Goal: Task Accomplishment & Management: Manage account settings

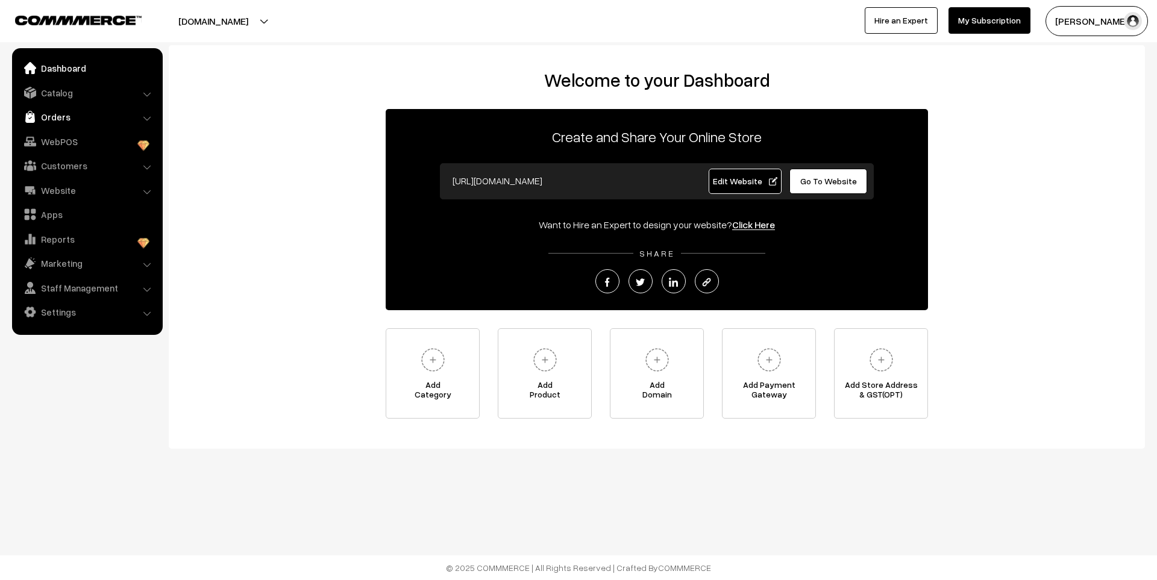
click at [60, 122] on link "Orders" at bounding box center [86, 117] width 143 height 22
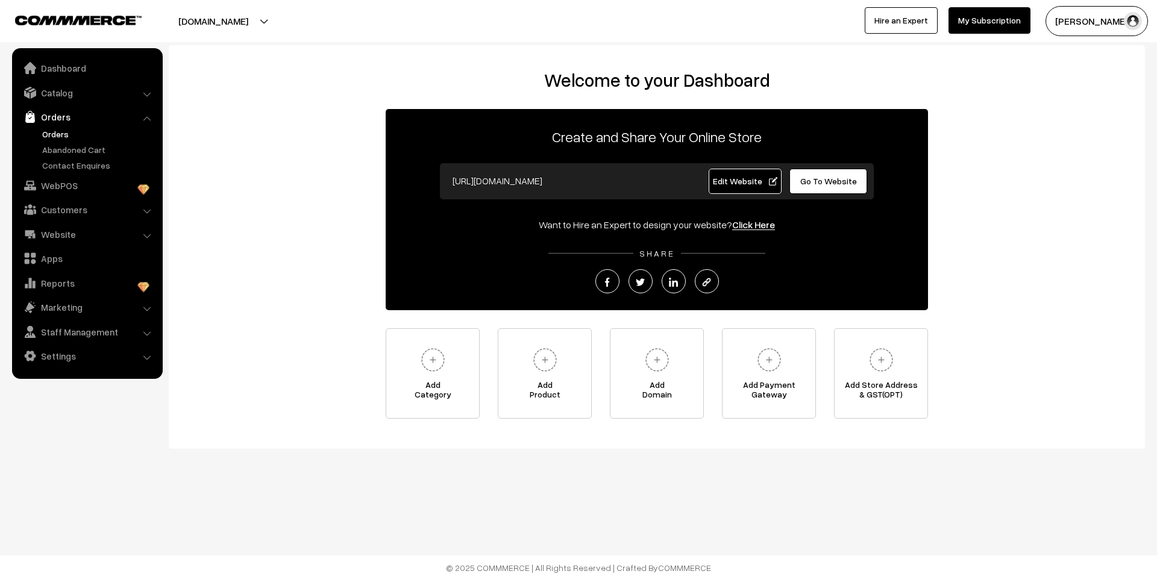
click at [66, 139] on link "Orders" at bounding box center [98, 134] width 119 height 13
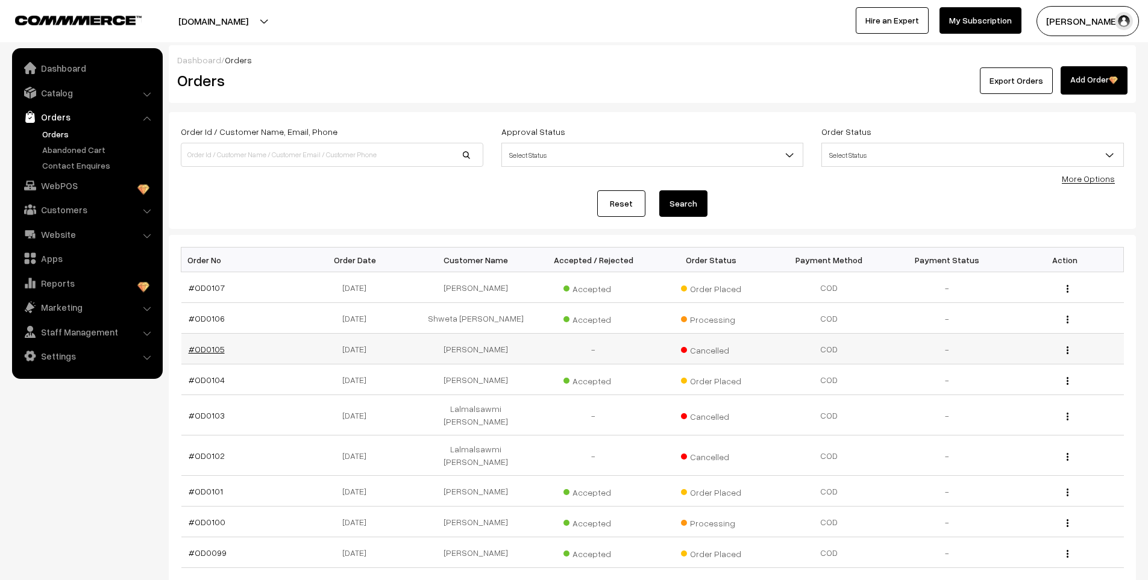
click at [218, 351] on link "#OD0105" at bounding box center [207, 349] width 36 height 10
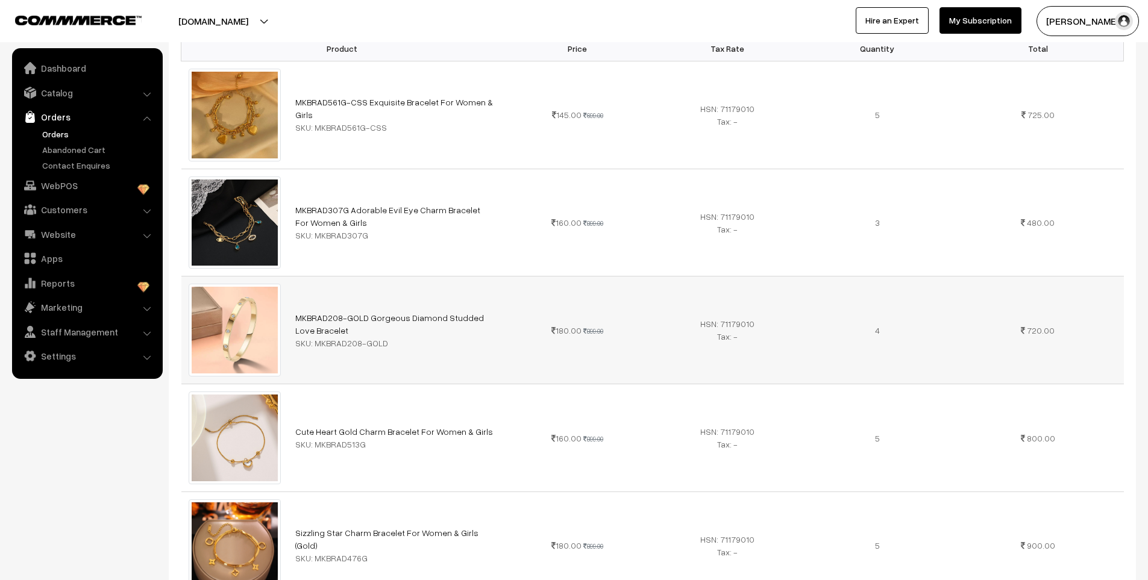
scroll to position [362, 0]
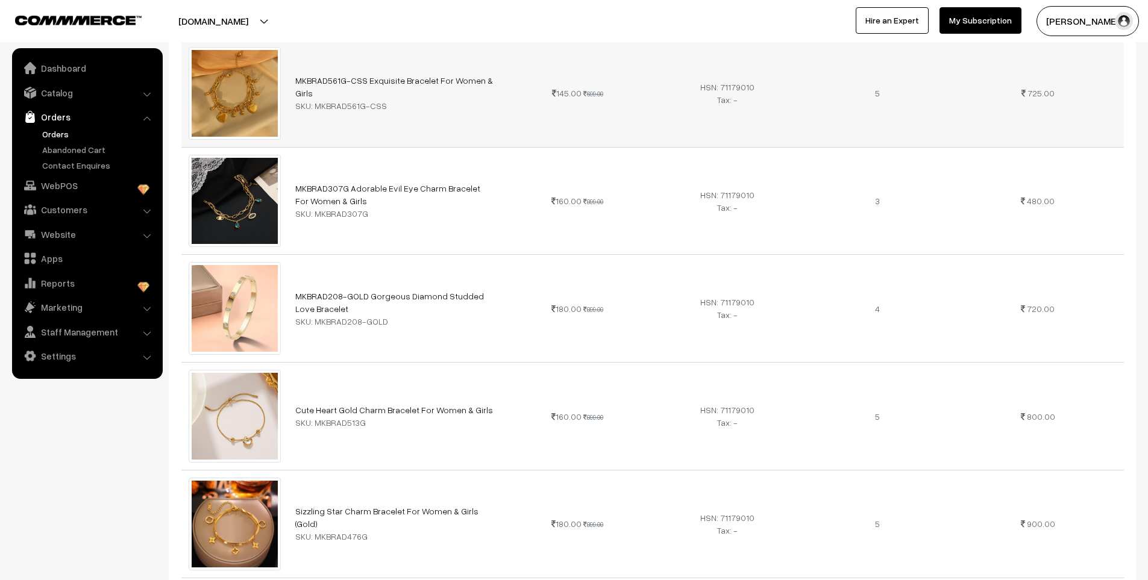
click at [241, 77] on img at bounding box center [235, 93] width 93 height 93
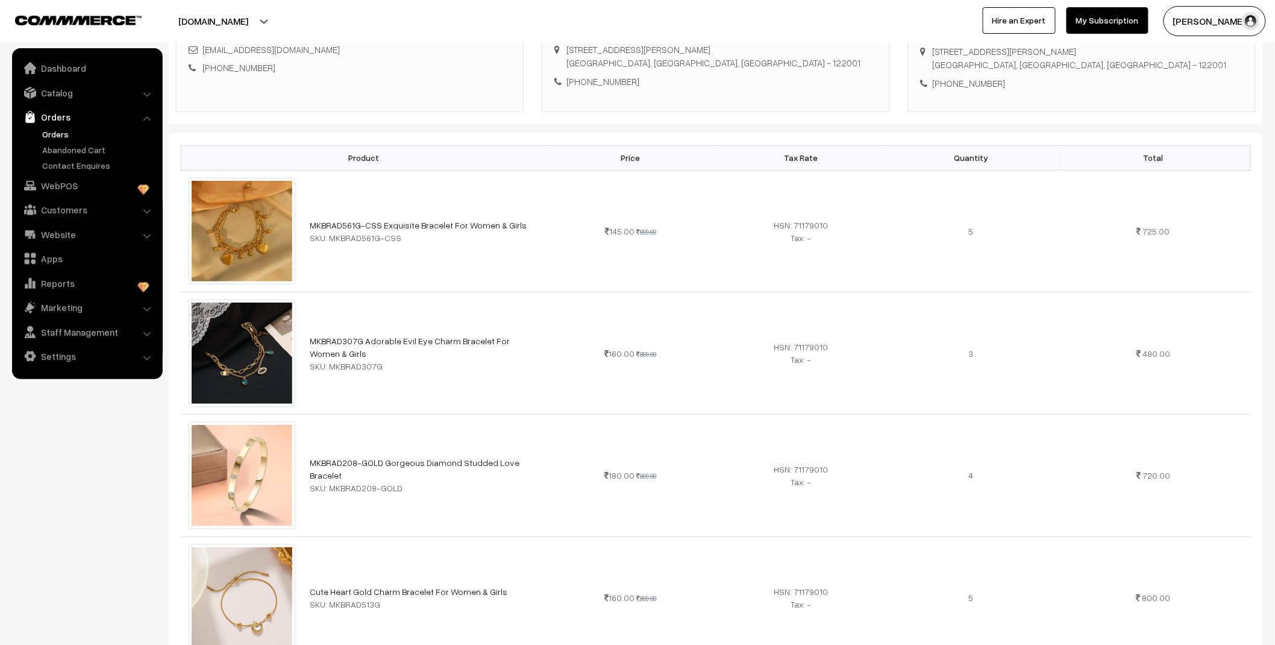
scroll to position [134, 0]
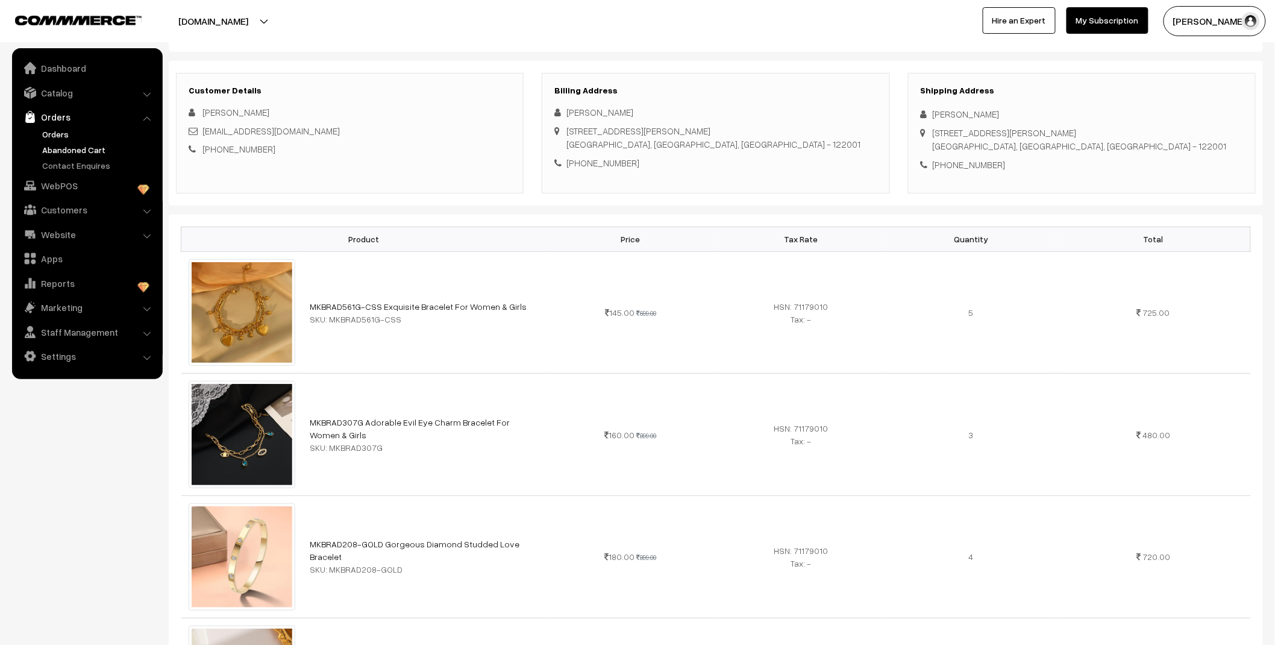
click at [71, 148] on link "Abandoned Cart" at bounding box center [98, 149] width 119 height 13
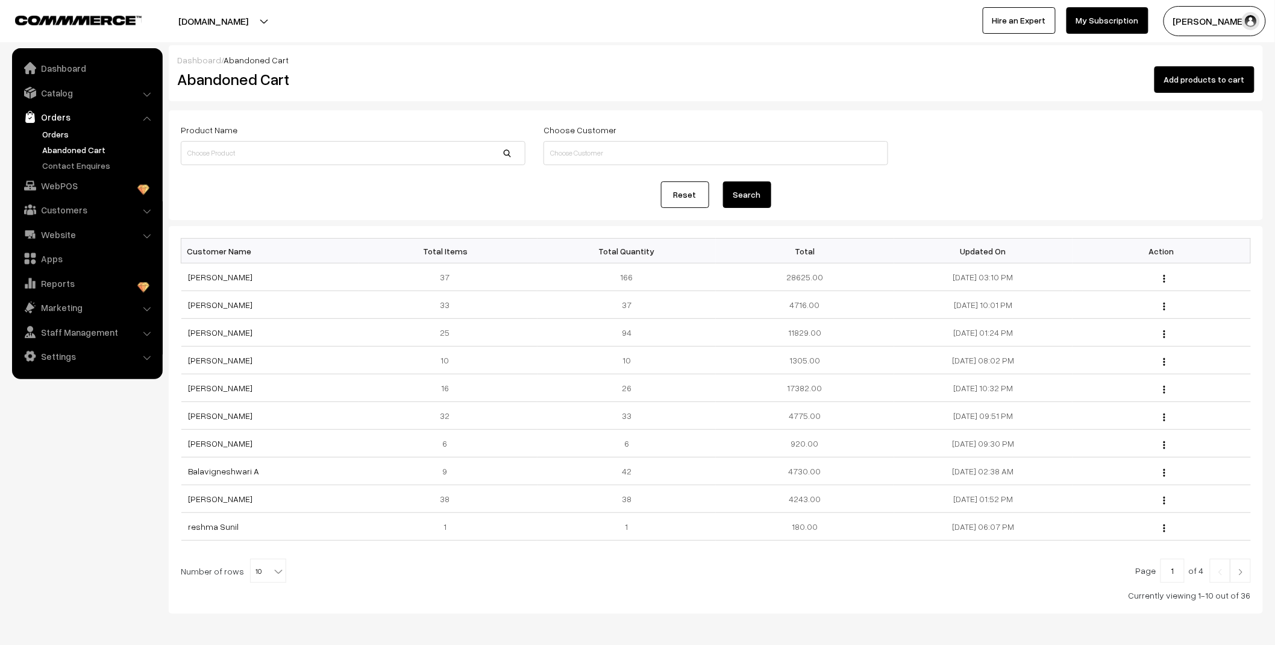
click at [61, 131] on link "Orders" at bounding box center [98, 134] width 119 height 13
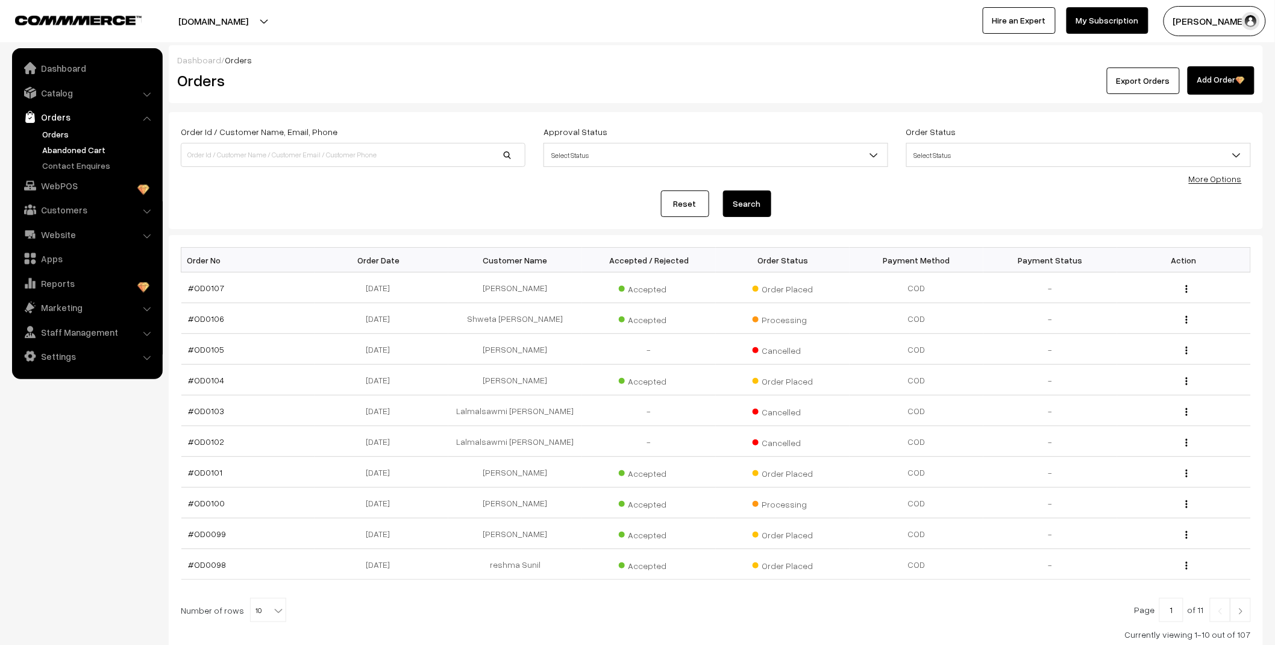
click at [73, 151] on link "Abandoned Cart" at bounding box center [98, 149] width 119 height 13
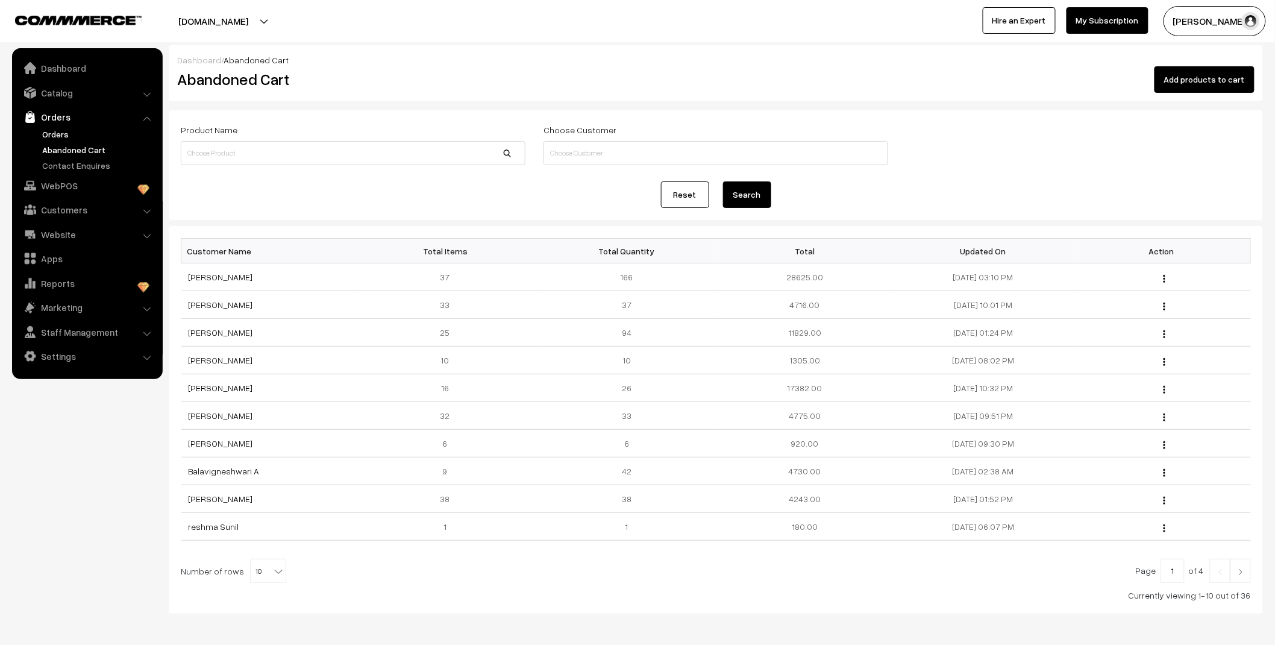
click at [48, 128] on link "Orders" at bounding box center [98, 134] width 119 height 13
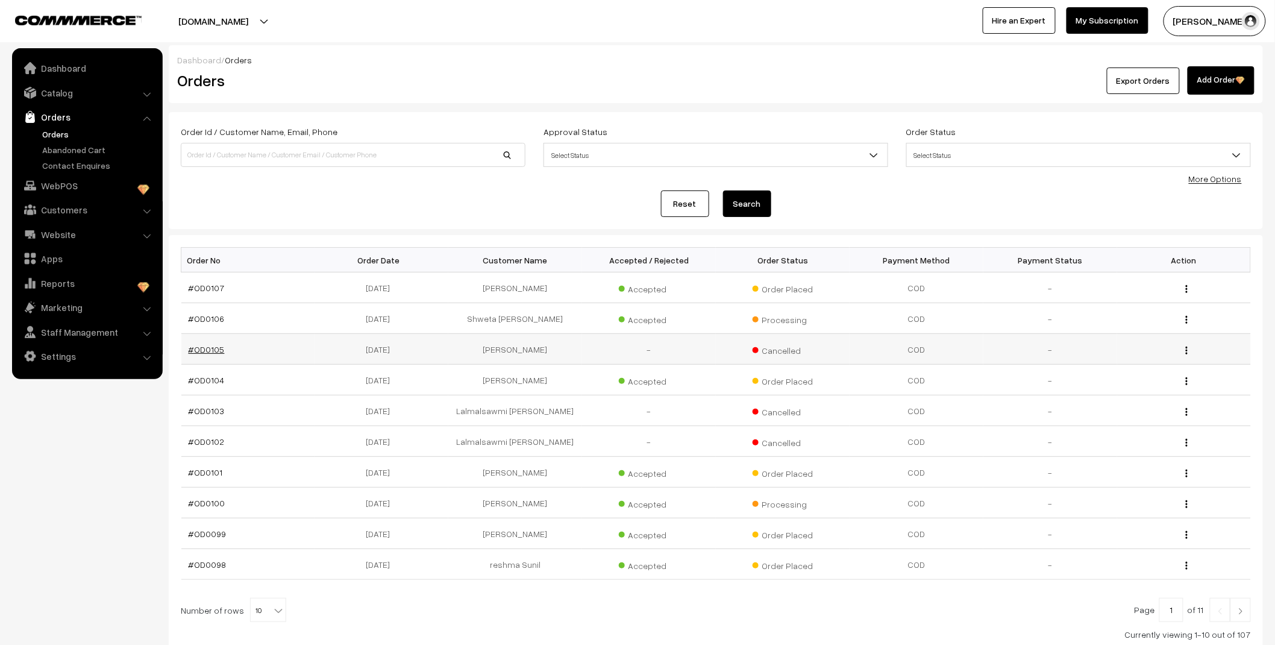
click at [210, 351] on link "#OD0105" at bounding box center [207, 349] width 36 height 10
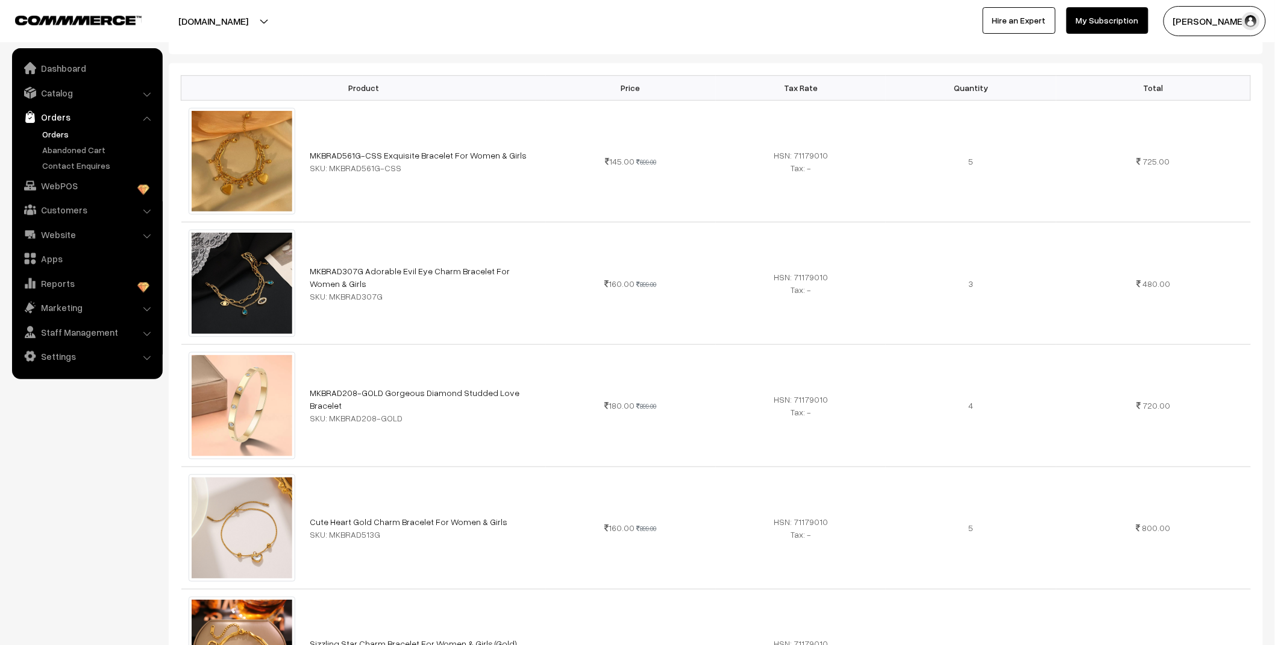
scroll to position [268, 0]
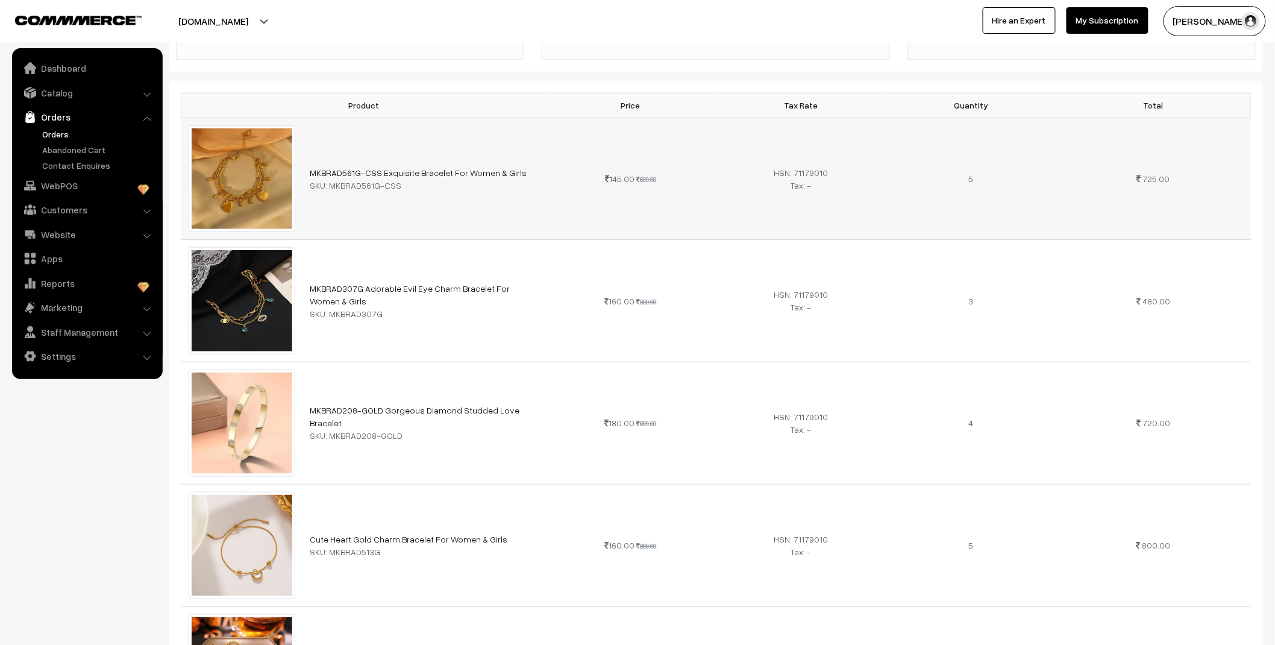
drag, startPoint x: 327, startPoint y: 187, endPoint x: 419, endPoint y: 192, distance: 92.9
click at [419, 192] on td "MKBRAD561G-CSS Exquisite Bracelet For Women & Girls SKU: MKBRAD561G-CSS" at bounding box center [424, 179] width 243 height 122
copy div "MKBRAD561G-CSS"
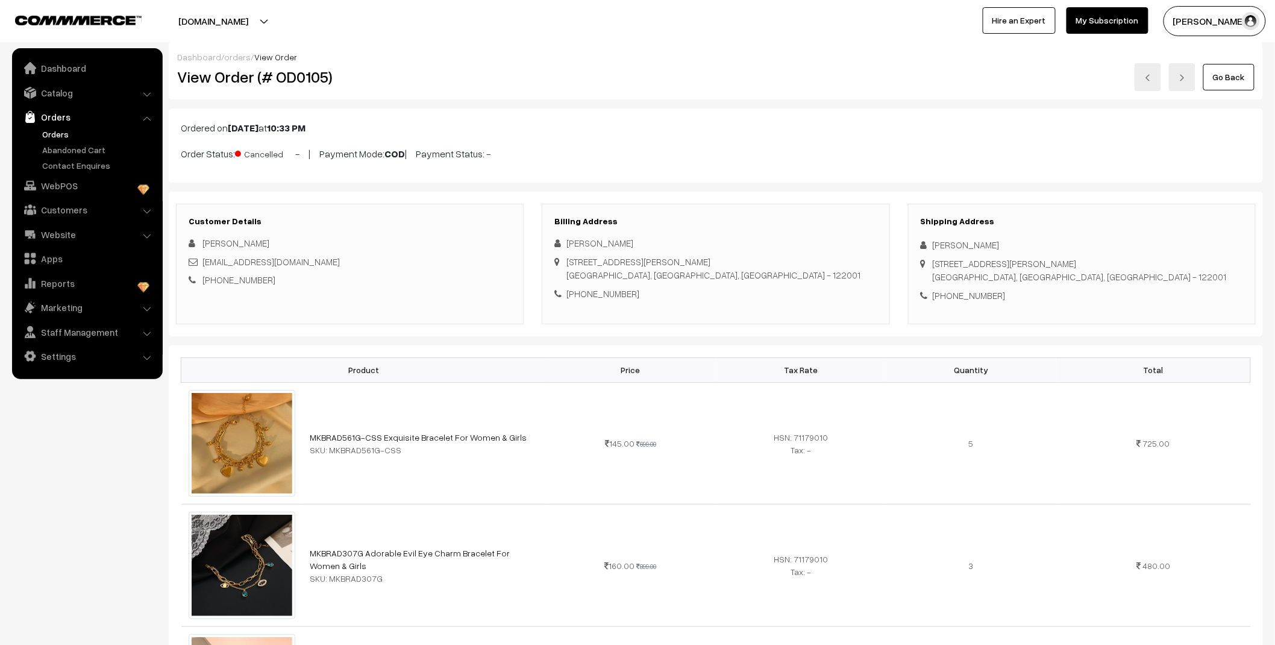
scroll to position [0, 0]
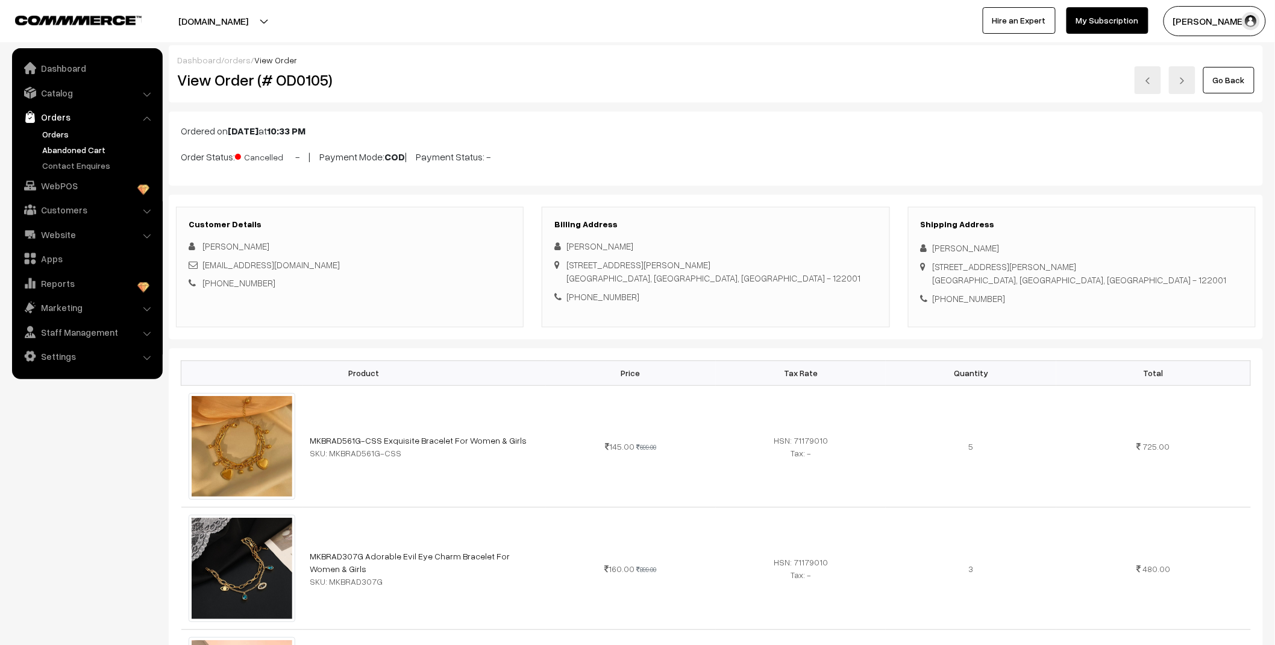
click at [76, 143] on link "Abandoned Cart" at bounding box center [98, 149] width 119 height 13
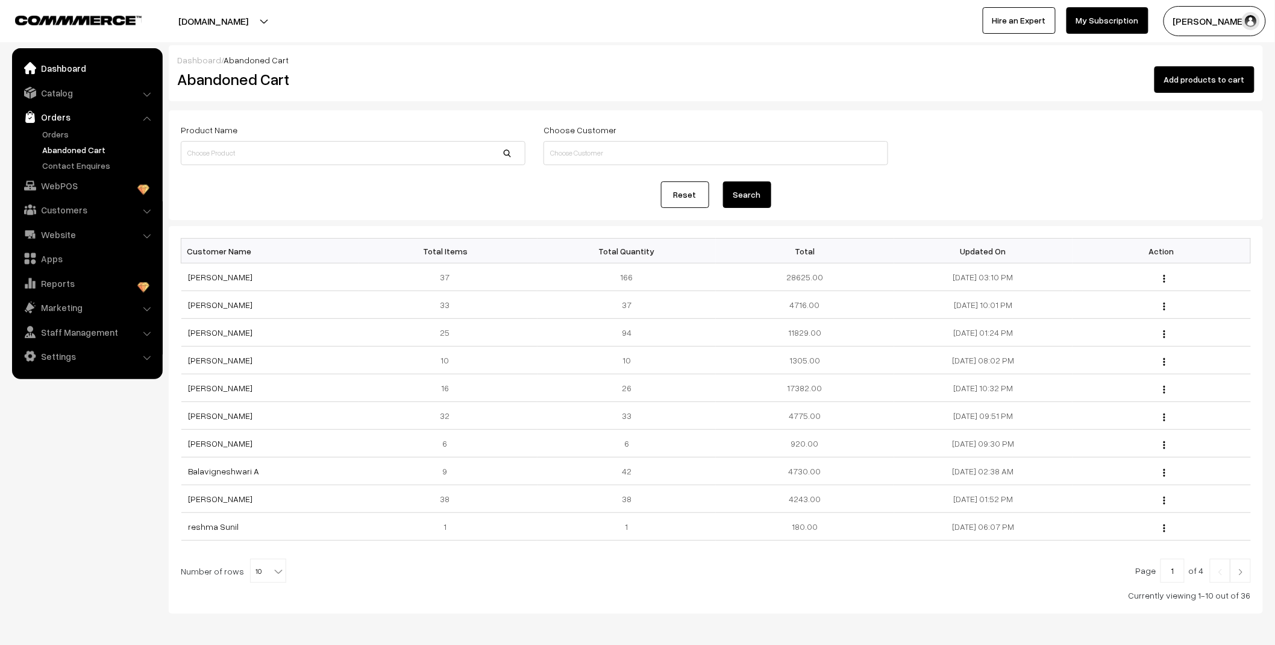
click at [68, 70] on link "Dashboard" at bounding box center [86, 68] width 143 height 22
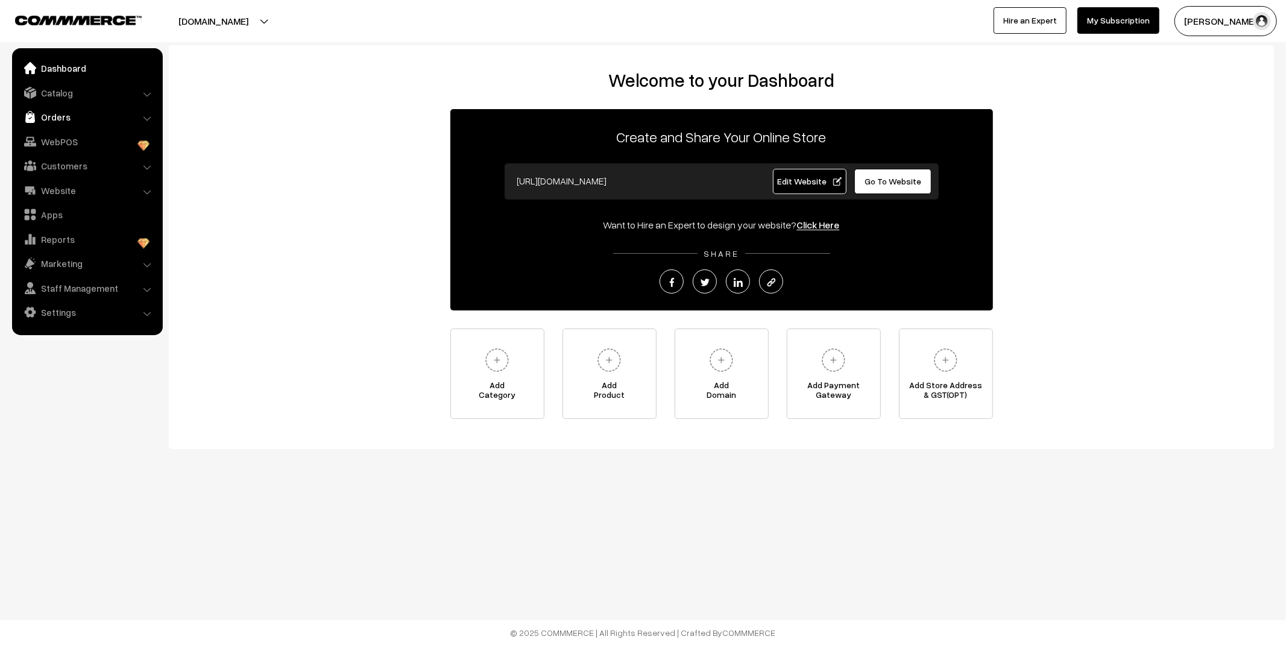
click at [54, 118] on link "Orders" at bounding box center [86, 117] width 143 height 22
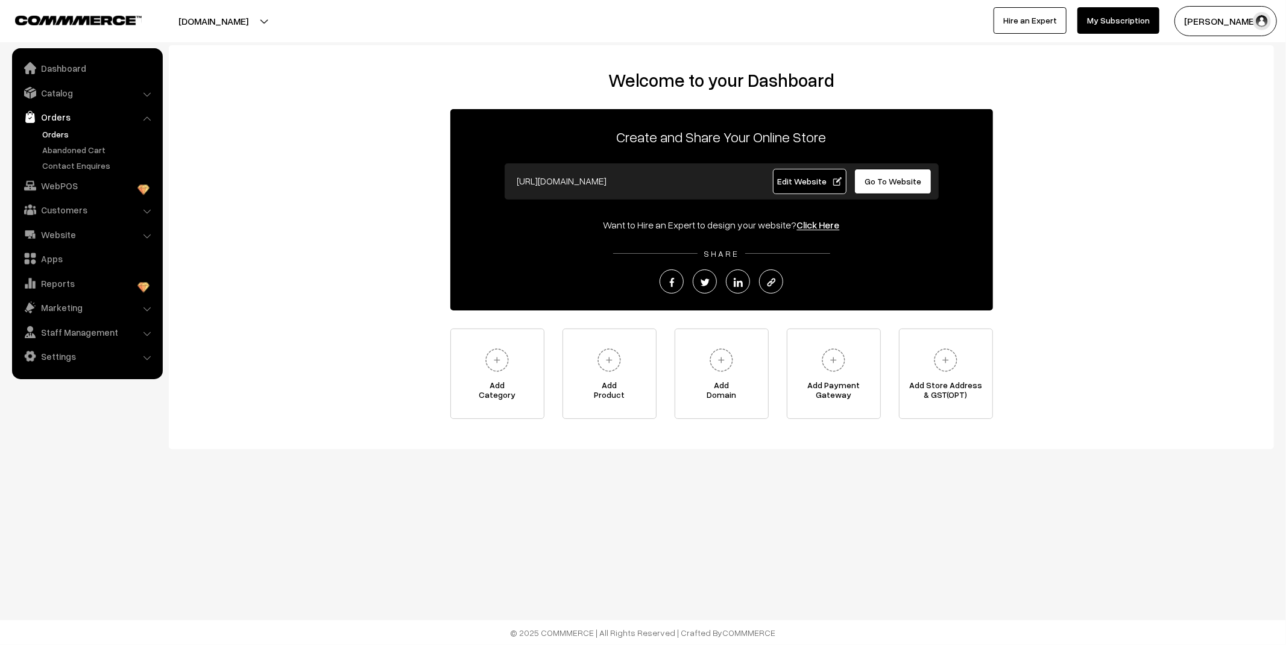
click at [54, 134] on link "Orders" at bounding box center [98, 134] width 119 height 13
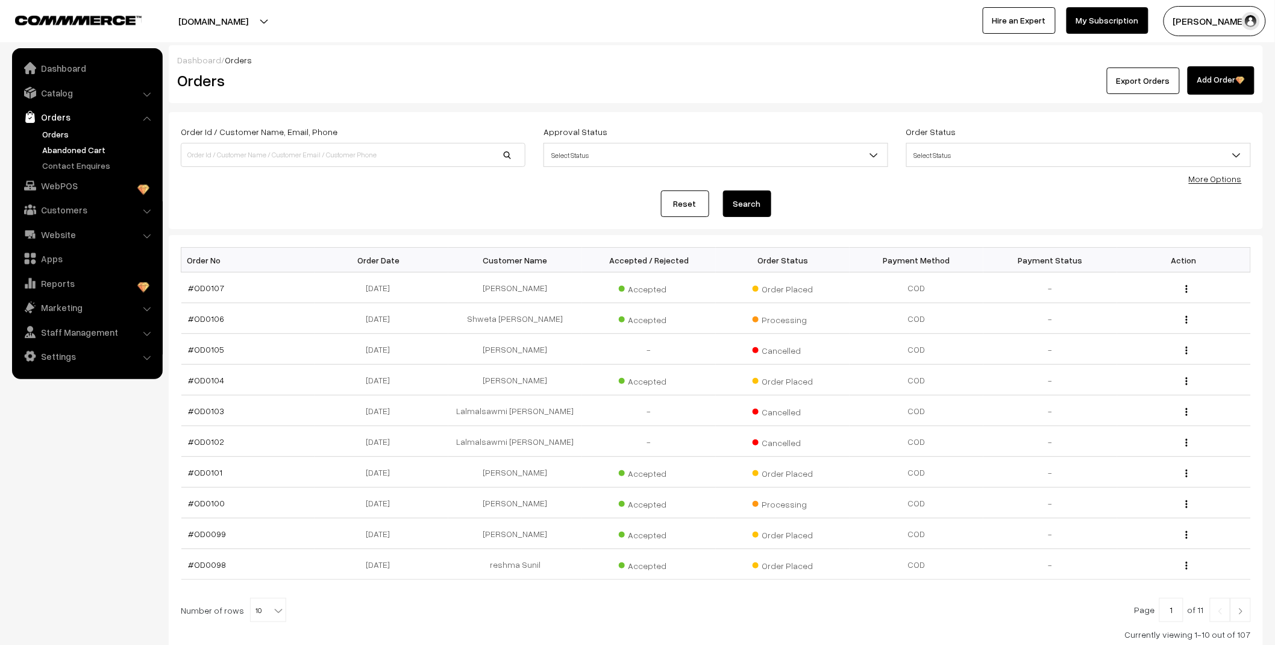
click at [63, 152] on link "Abandoned Cart" at bounding box center [98, 149] width 119 height 13
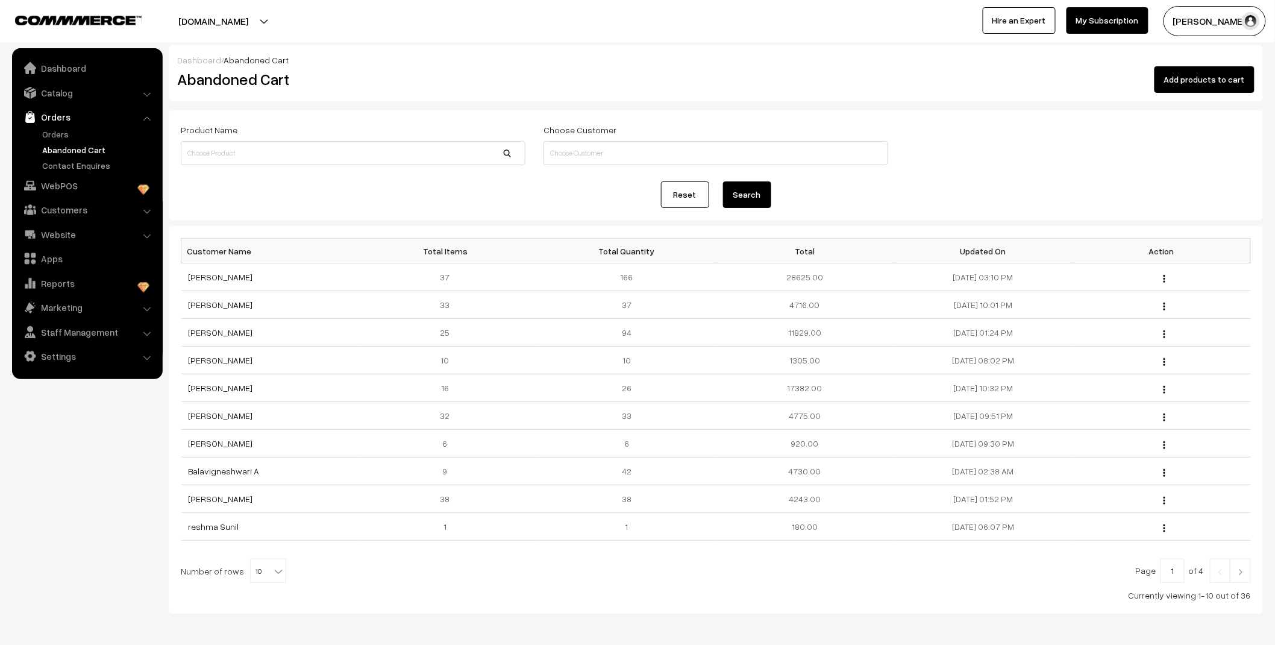
click at [57, 129] on link "Orders" at bounding box center [98, 134] width 119 height 13
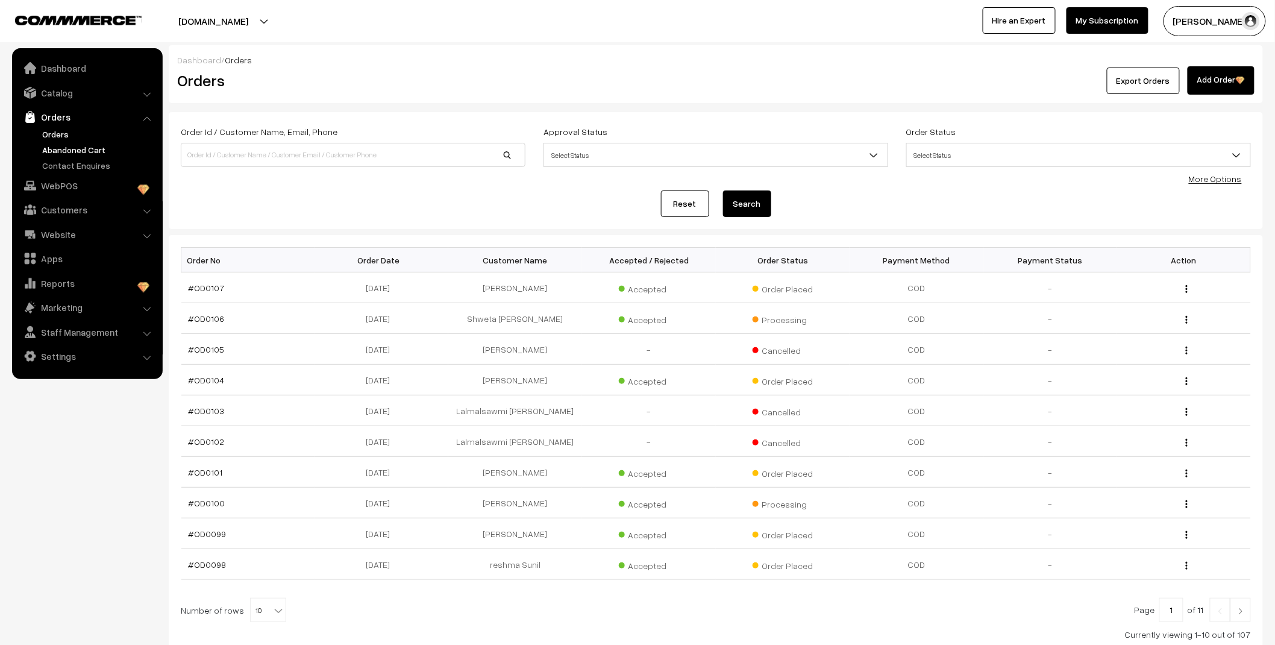
click at [63, 151] on link "Abandoned Cart" at bounding box center [98, 149] width 119 height 13
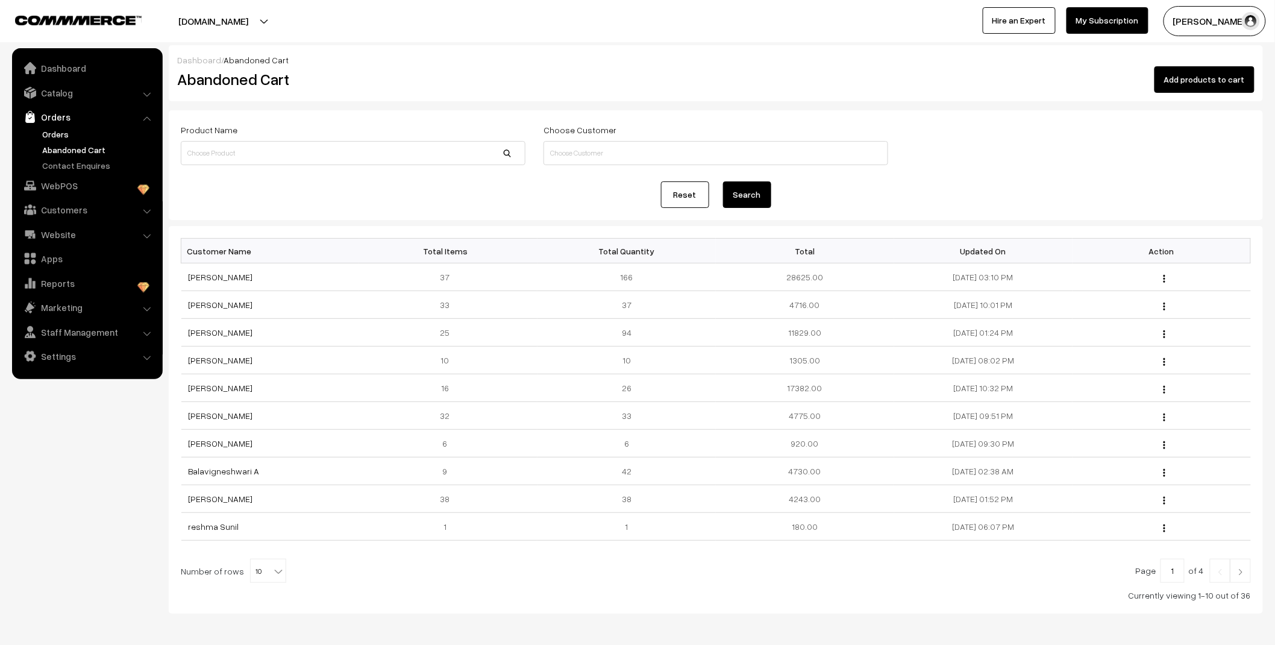
click at [60, 131] on link "Orders" at bounding box center [98, 134] width 119 height 13
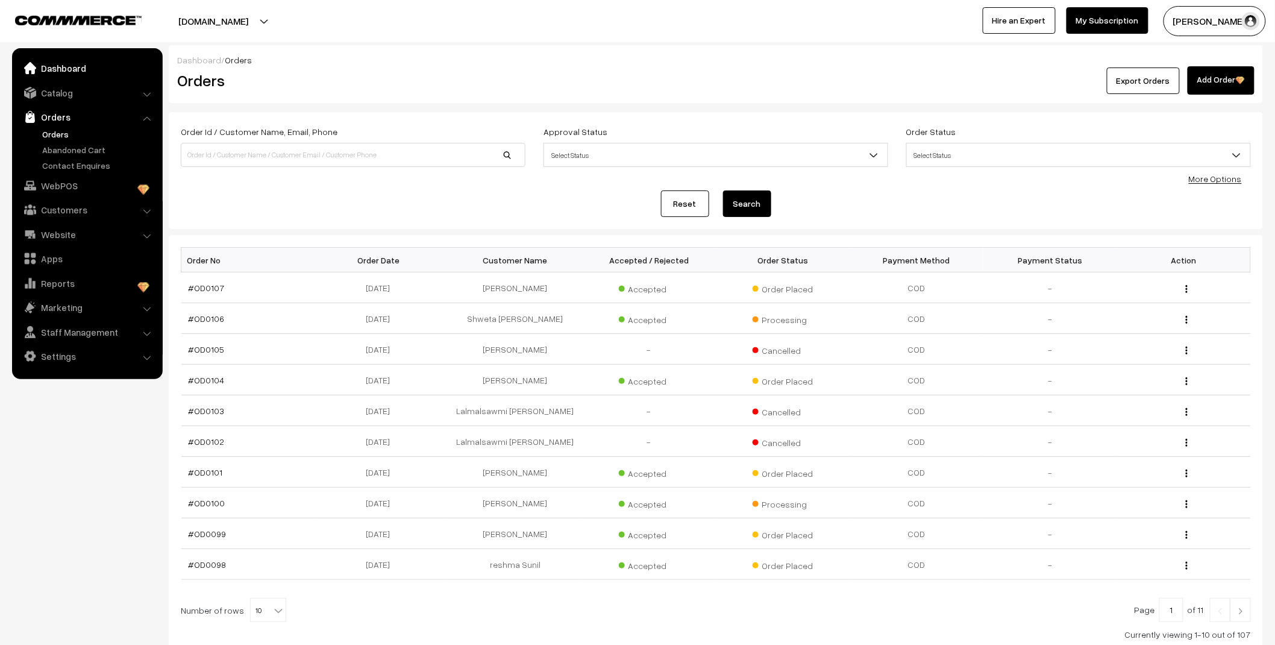
click at [75, 71] on link "Dashboard" at bounding box center [86, 68] width 143 height 22
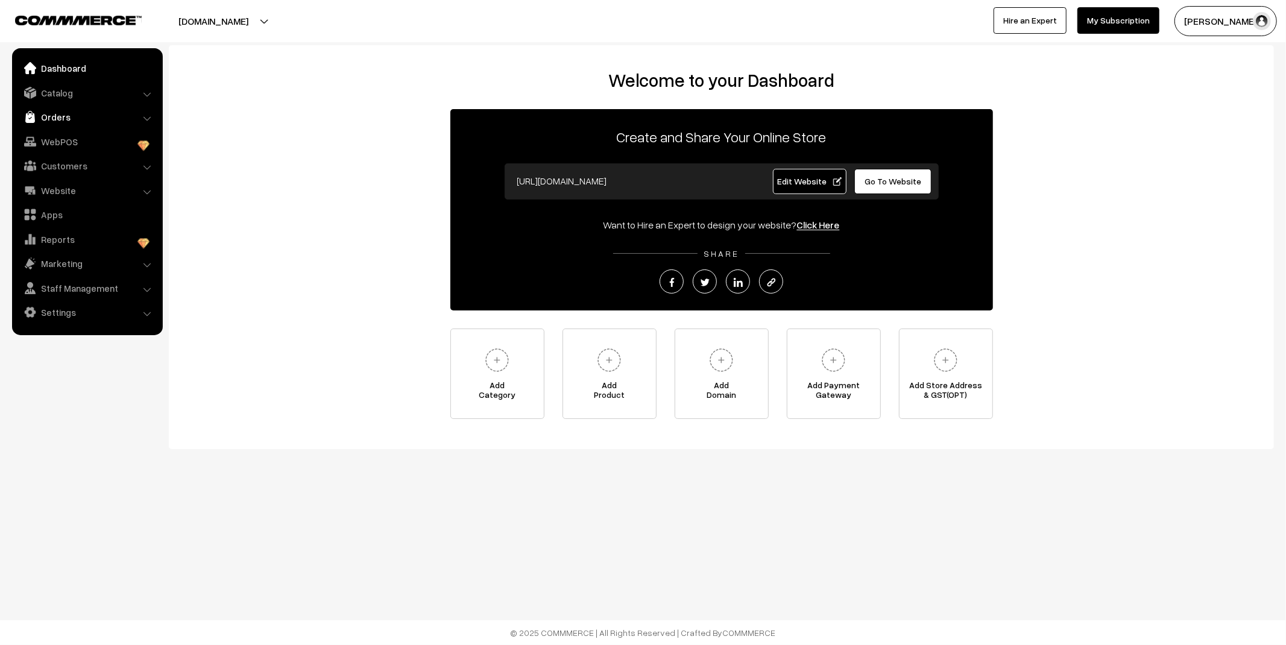
click at [65, 118] on link "Orders" at bounding box center [86, 117] width 143 height 22
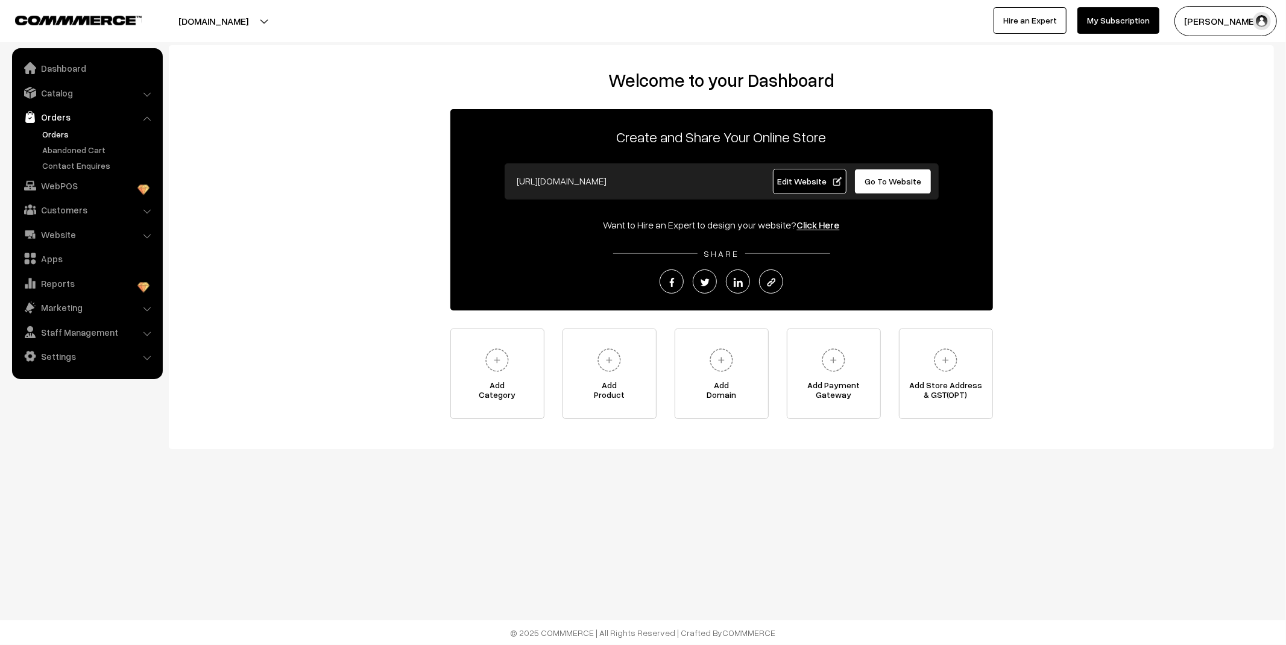
click at [61, 134] on link "Orders" at bounding box center [98, 134] width 119 height 13
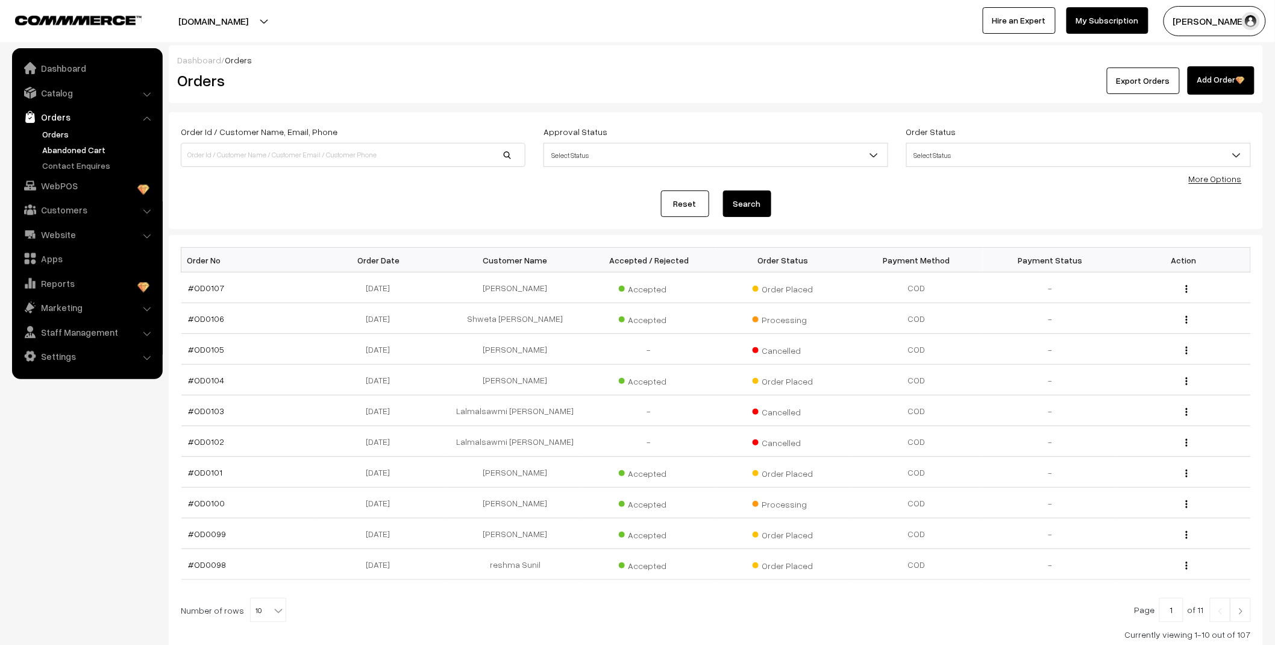
click at [63, 145] on link "Abandoned Cart" at bounding box center [98, 149] width 119 height 13
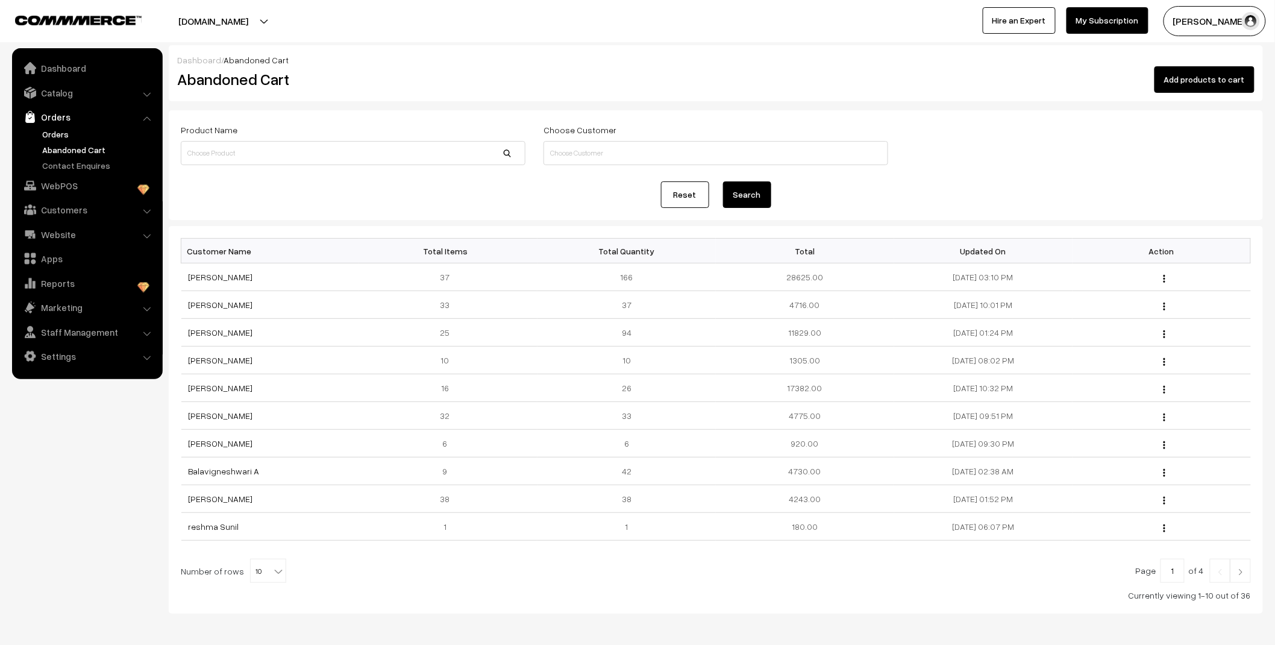
click at [64, 131] on link "Orders" at bounding box center [98, 134] width 119 height 13
